Goal: Task Accomplishment & Management: Use online tool/utility

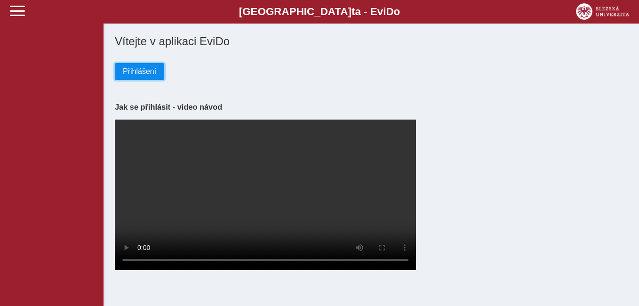
click at [133, 70] on span "Přihlášení" at bounding box center [139, 71] width 33 height 8
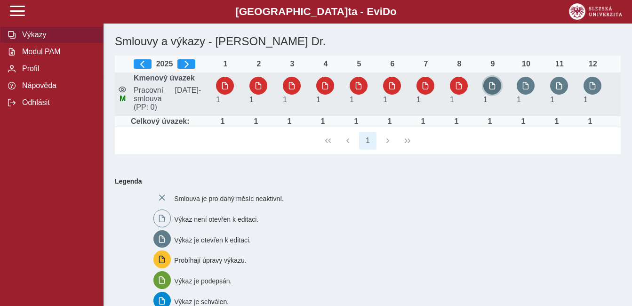
click at [490, 89] on span "button" at bounding box center [493, 86] width 8 height 8
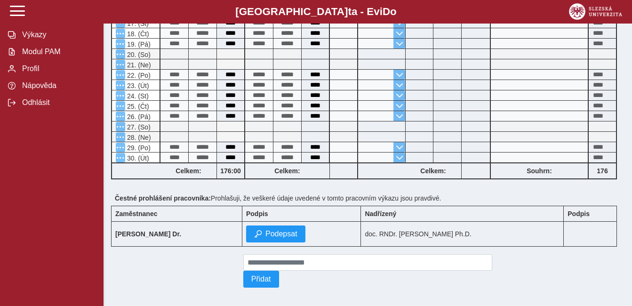
scroll to position [377, 0]
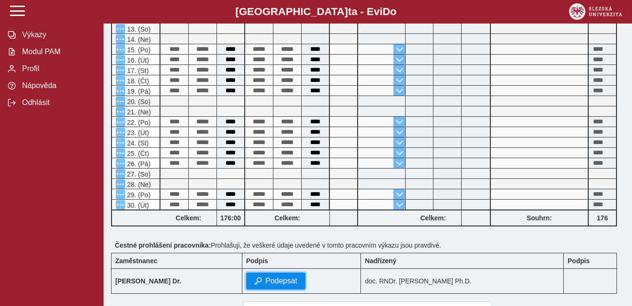
click at [297, 283] on span "Podepsat" at bounding box center [281, 281] width 32 height 8
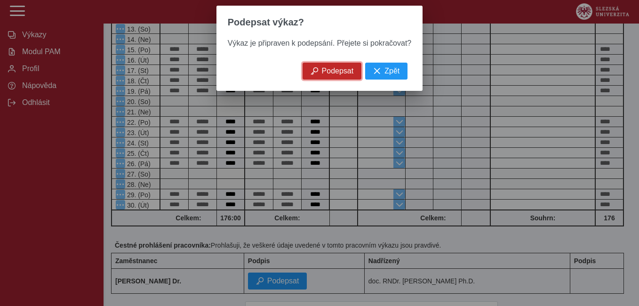
click at [331, 75] on span "Podepsat" at bounding box center [338, 71] width 32 height 8
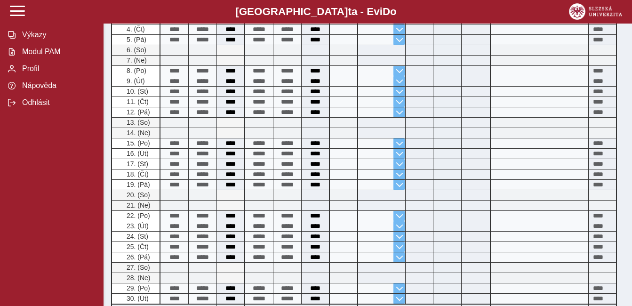
scroll to position [0, 0]
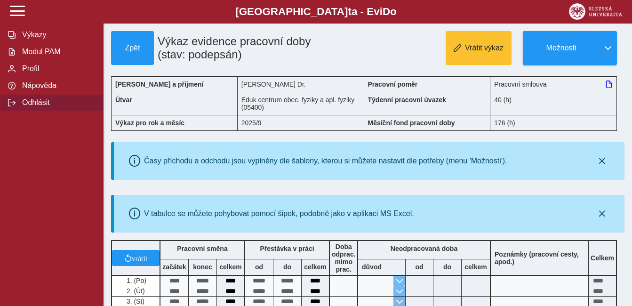
click at [34, 107] on span "Odhlásit" at bounding box center [57, 102] width 76 height 8
